Goal: Task Accomplishment & Management: Manage account settings

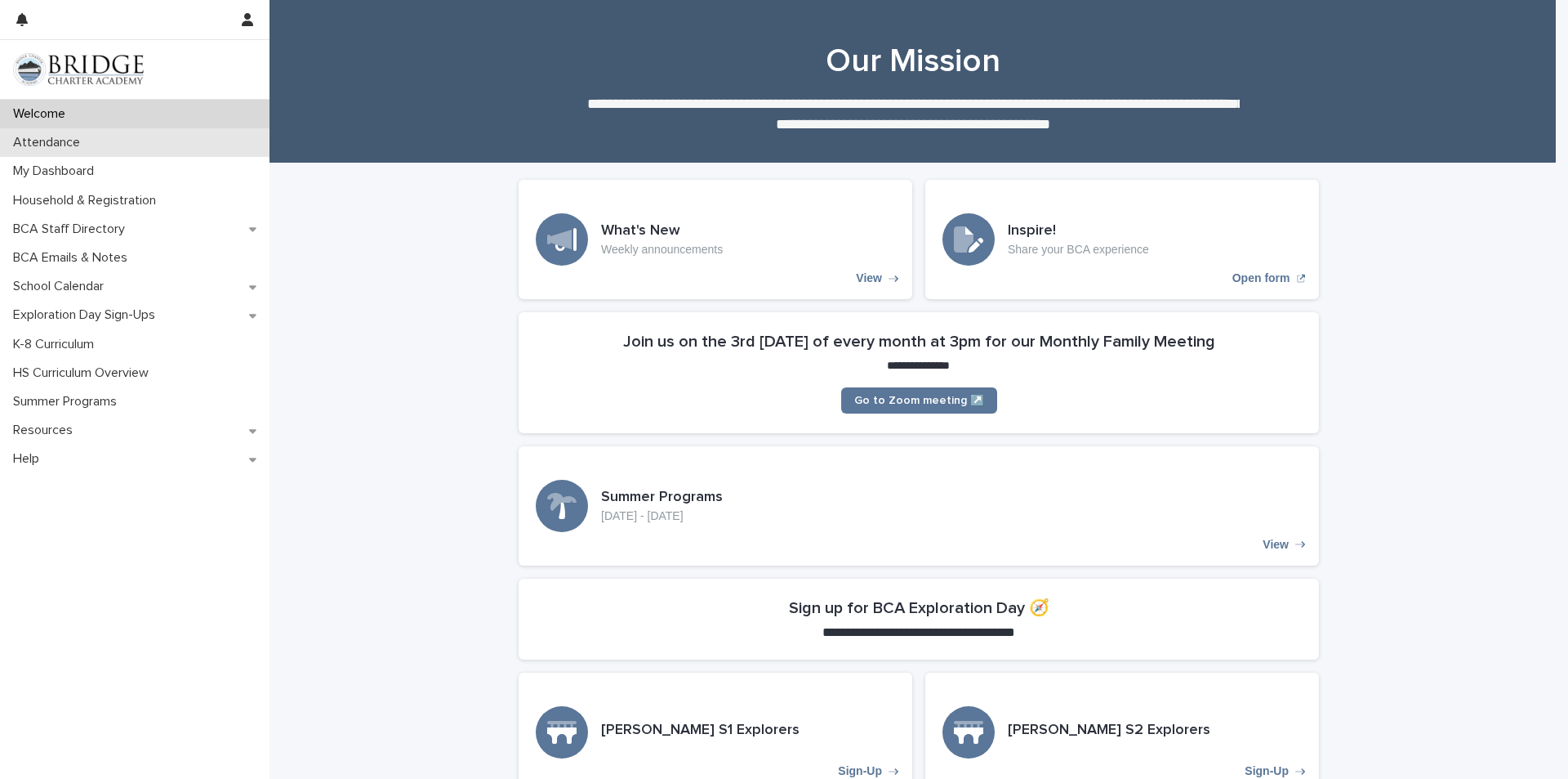
click at [161, 146] on div "Attendance" at bounding box center [134, 143] width 269 height 29
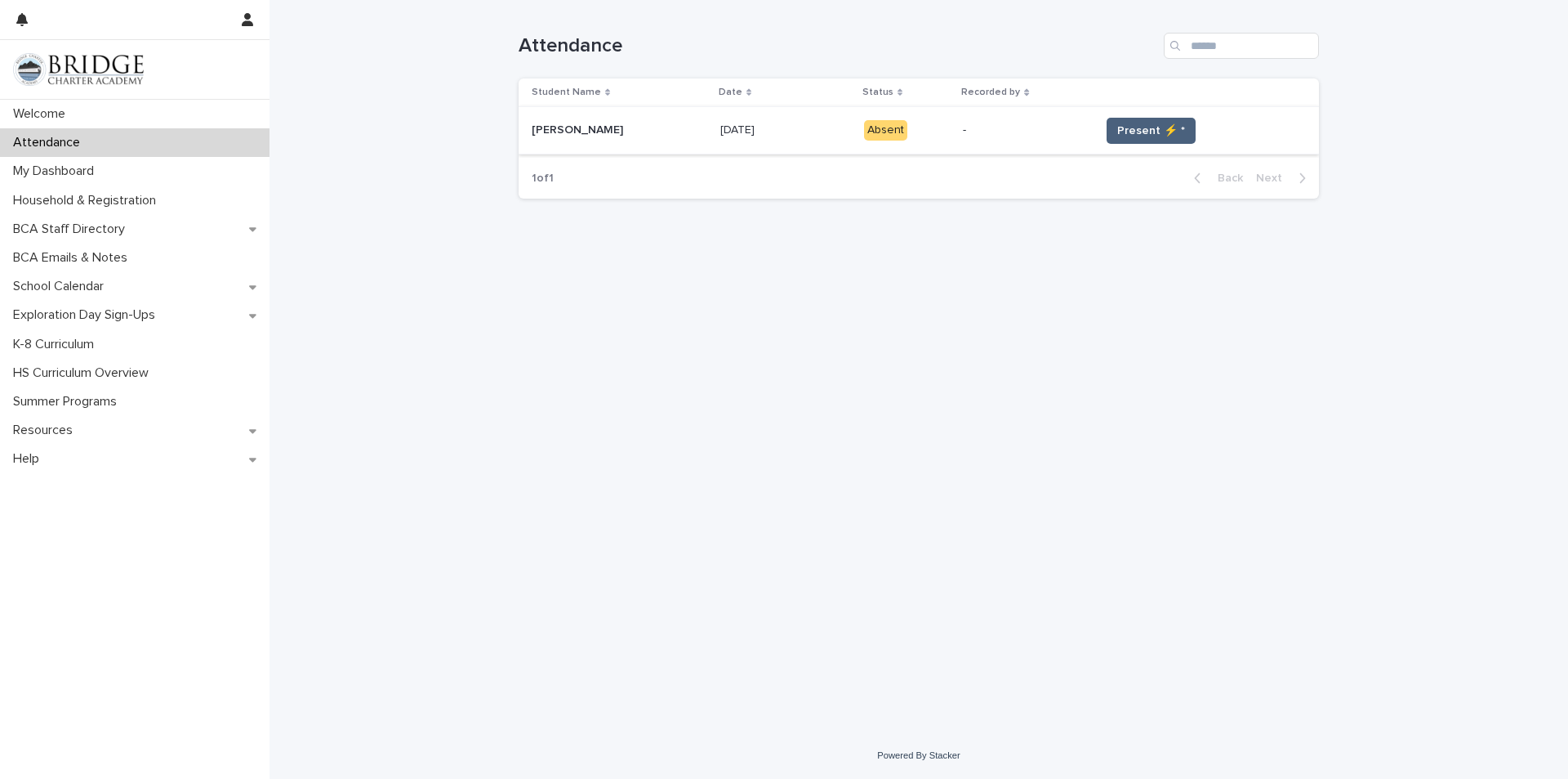
click at [1142, 130] on span "Present ⚡ *" at bounding box center [1151, 130] width 68 height 16
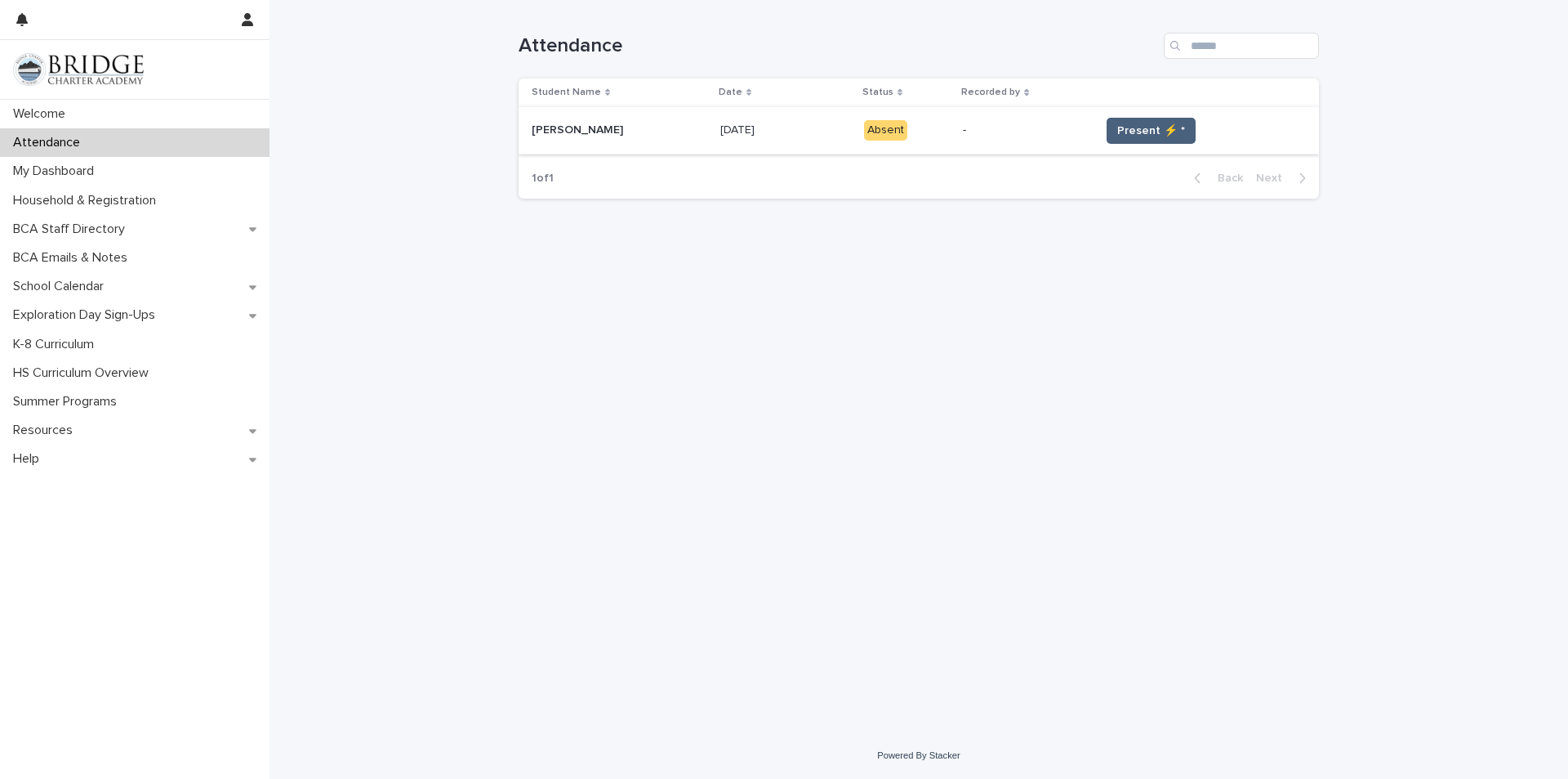
click at [1142, 130] on span "Present ⚡ *" at bounding box center [1151, 130] width 68 height 16
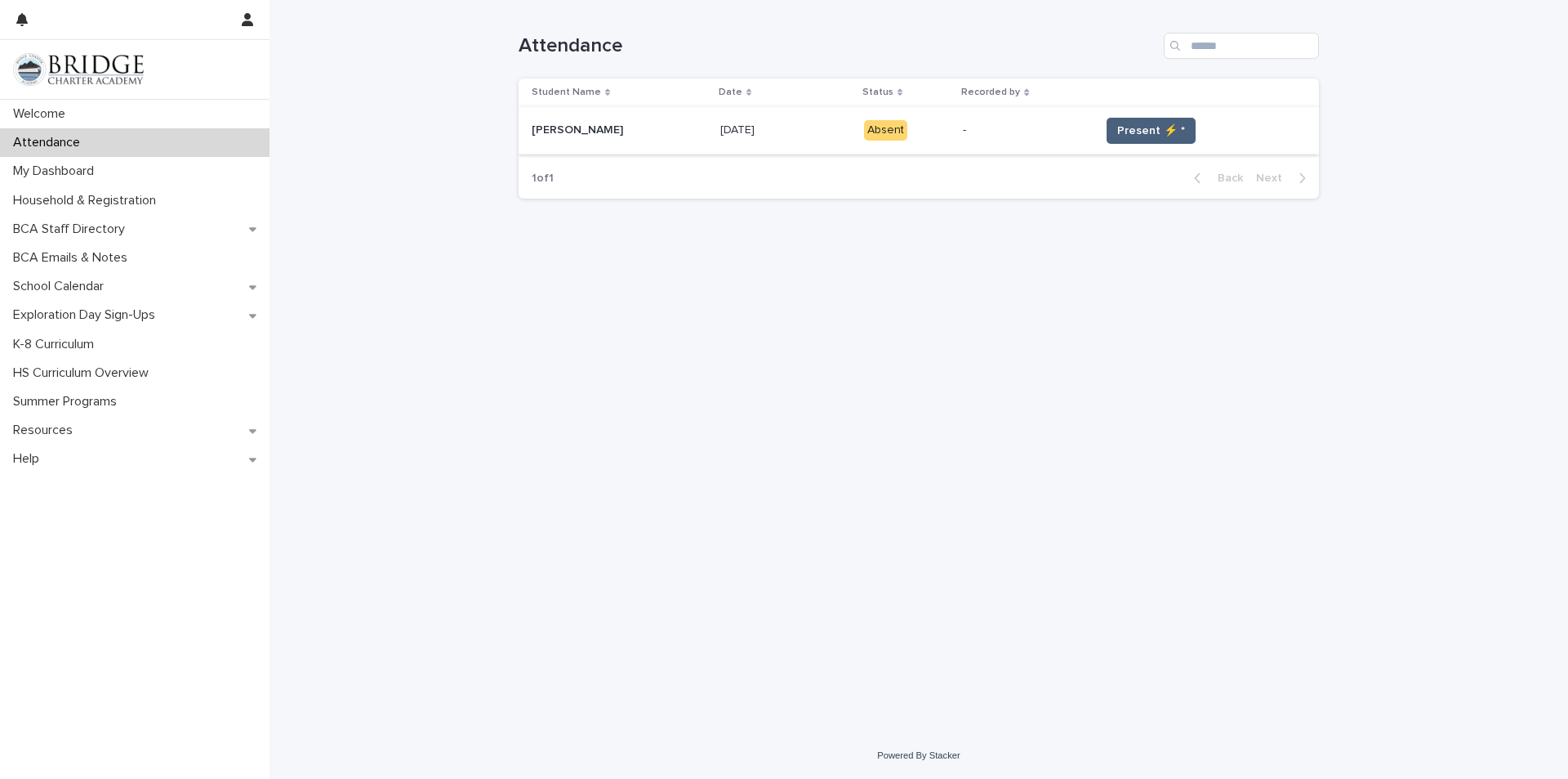
click at [1142, 130] on span "Present ⚡ *" at bounding box center [1151, 130] width 68 height 16
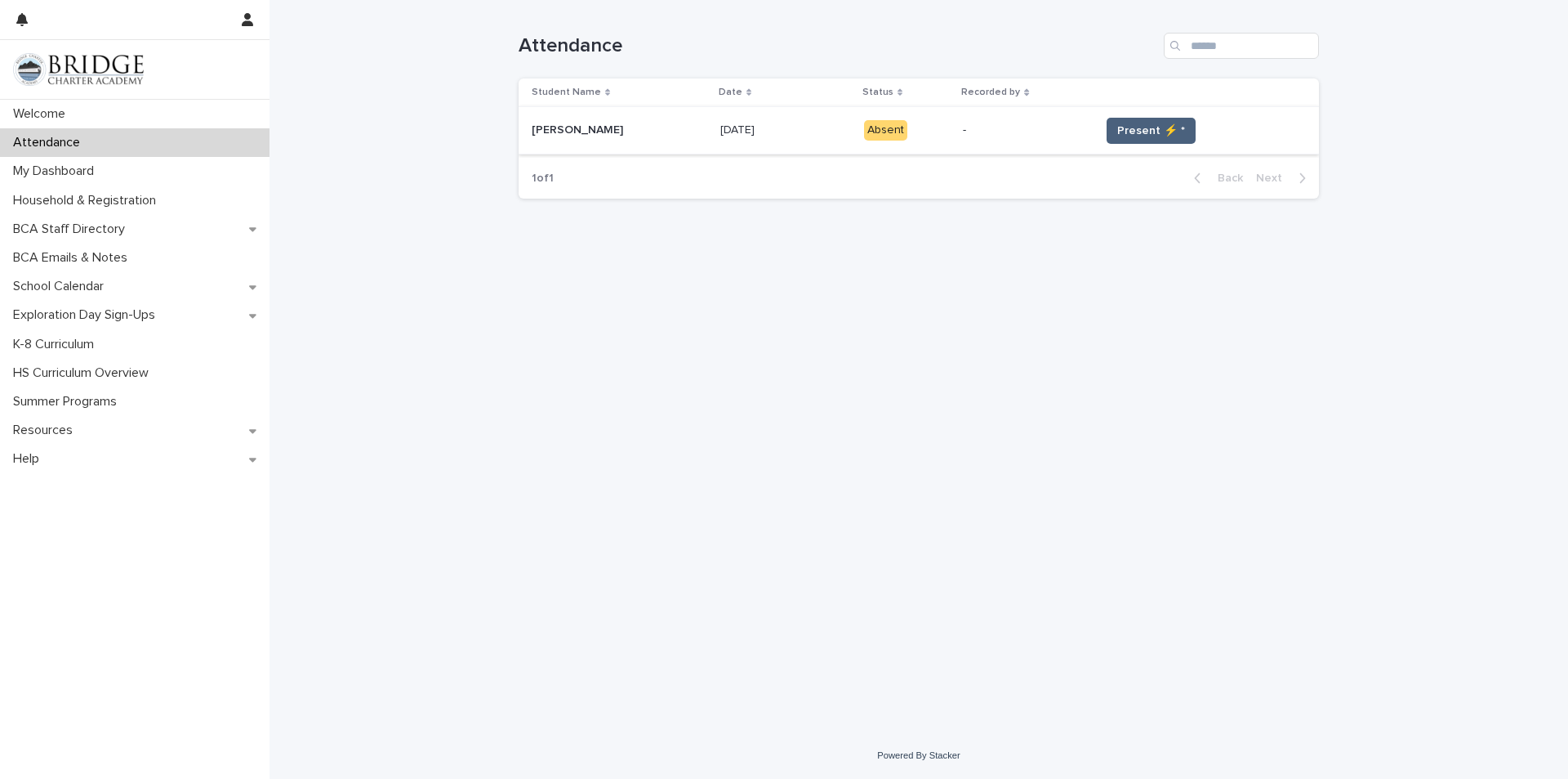
click at [1142, 130] on span "Present ⚡ *" at bounding box center [1151, 130] width 68 height 16
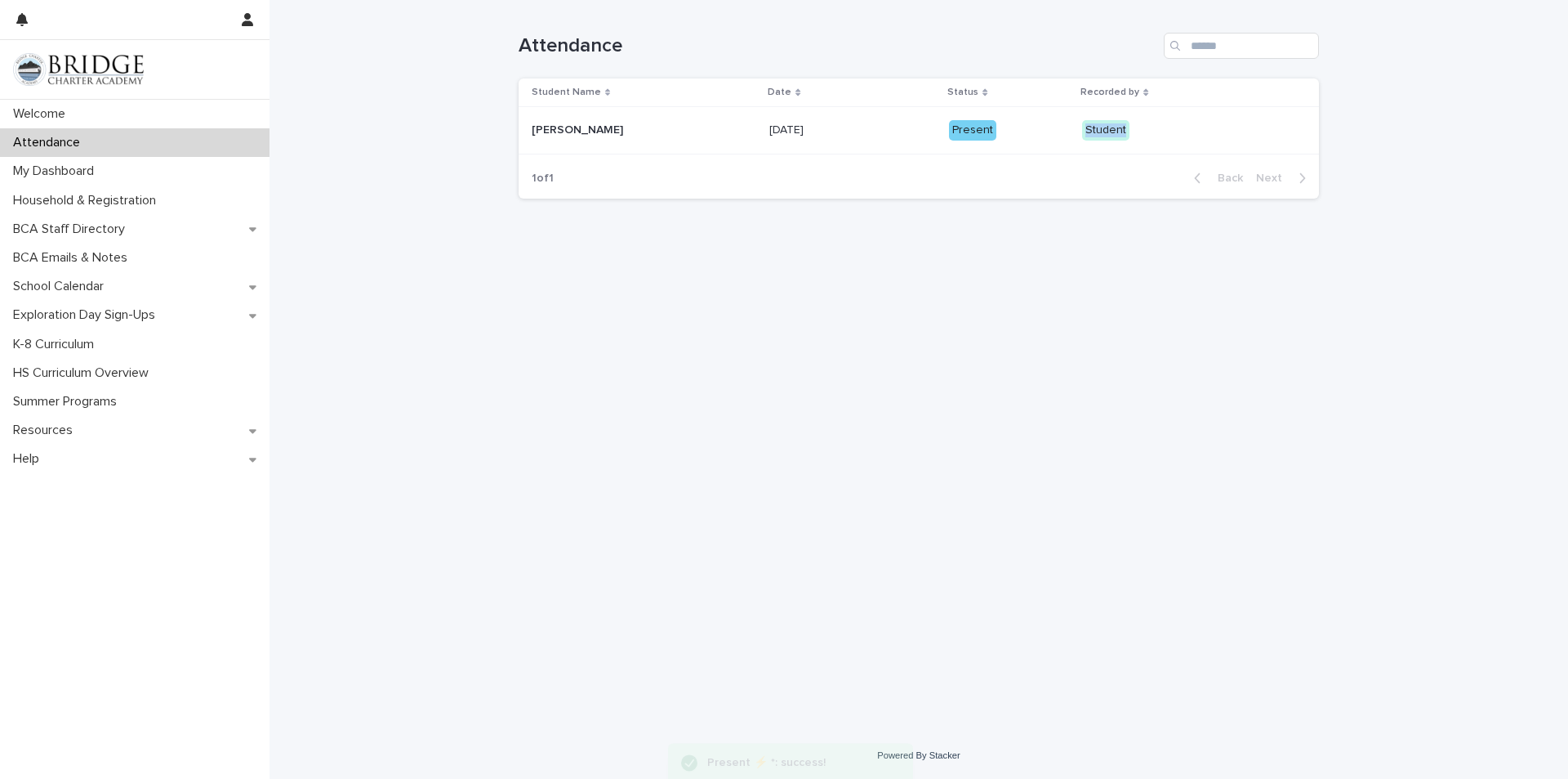
click at [1142, 130] on p "Student" at bounding box center [1160, 130] width 158 height 20
